Goal: Information Seeking & Learning: Learn about a topic

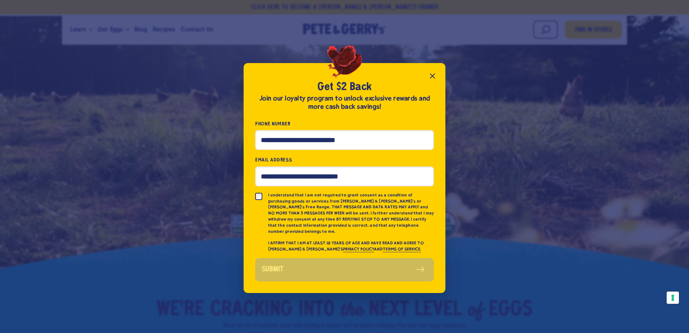
click at [432, 76] on icon "Close popup" at bounding box center [432, 76] width 9 height 9
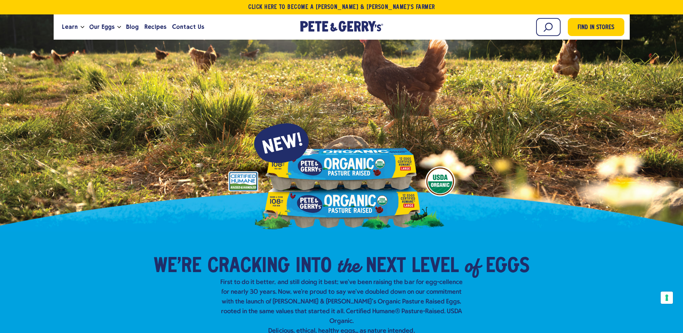
scroll to position [252, 0]
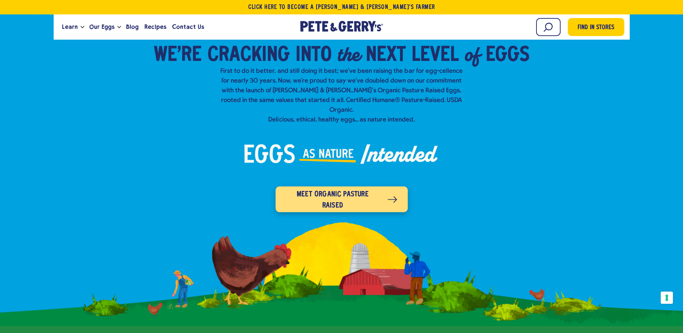
click at [333, 189] on span "Meet organic pasture raised" at bounding box center [332, 200] width 93 height 23
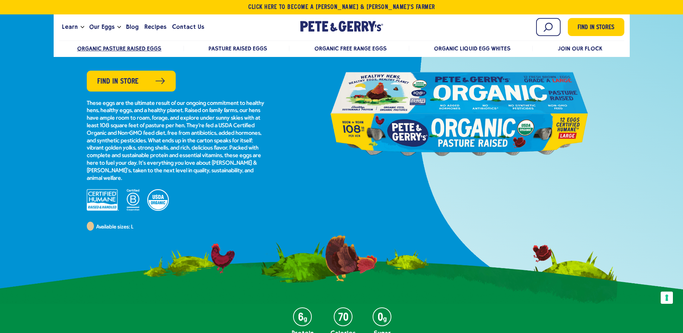
scroll to position [108, 0]
